Goal: Task Accomplishment & Management: Use online tool/utility

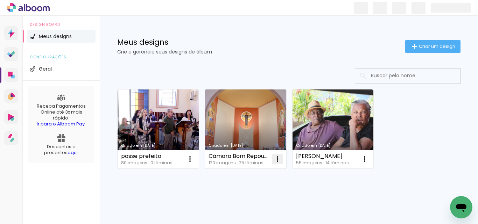
click at [280, 158] on iron-icon at bounding box center [277, 159] width 8 height 8
click at [263, 174] on paper-item "Abrir" at bounding box center [249, 175] width 70 height 14
